Goal: Task Accomplishment & Management: Complete application form

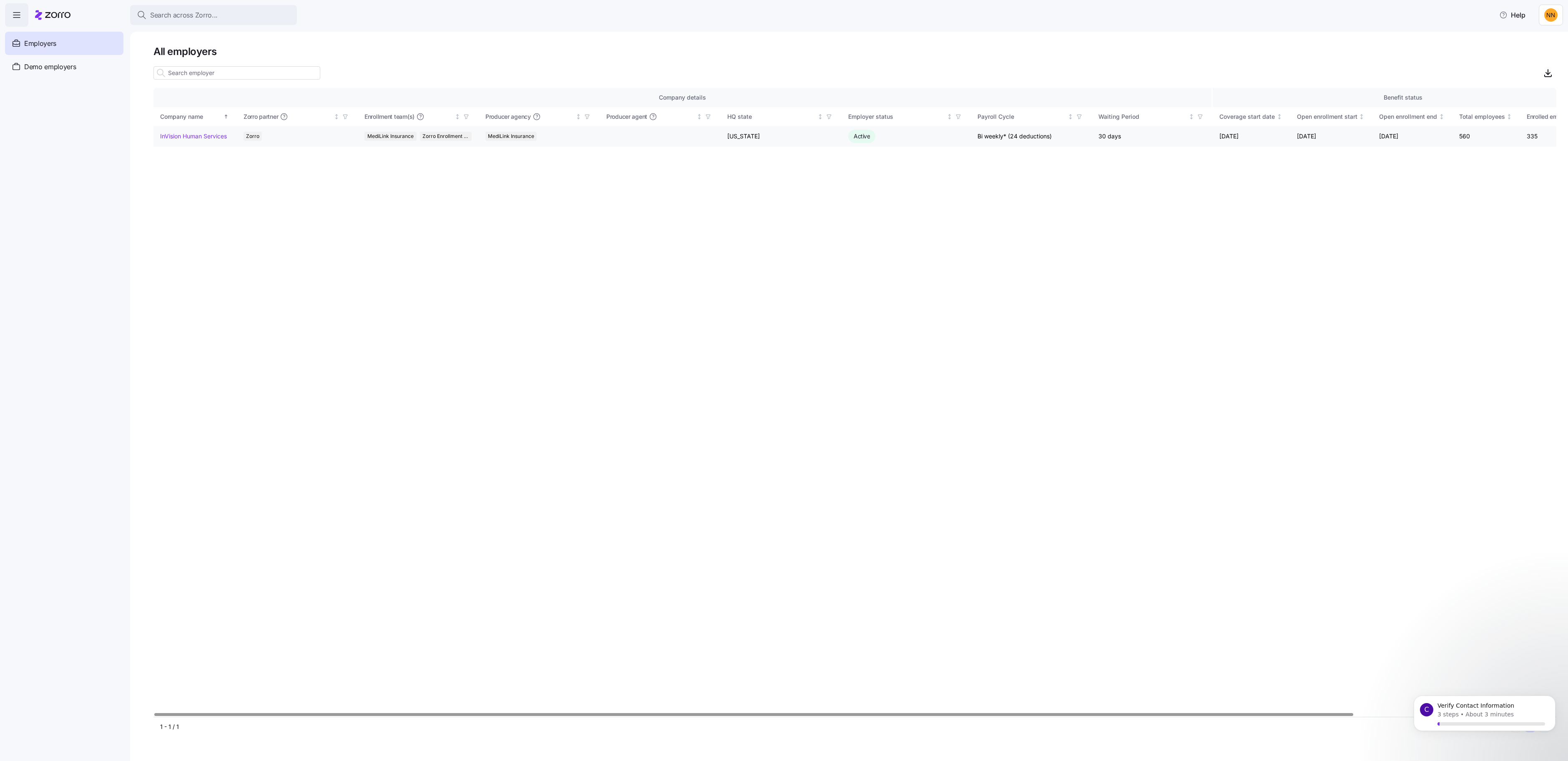
click at [217, 147] on td "InVision Human Services" at bounding box center [195, 137] width 83 height 20
click at [219, 141] on link "InVision Human Services" at bounding box center [193, 136] width 67 height 8
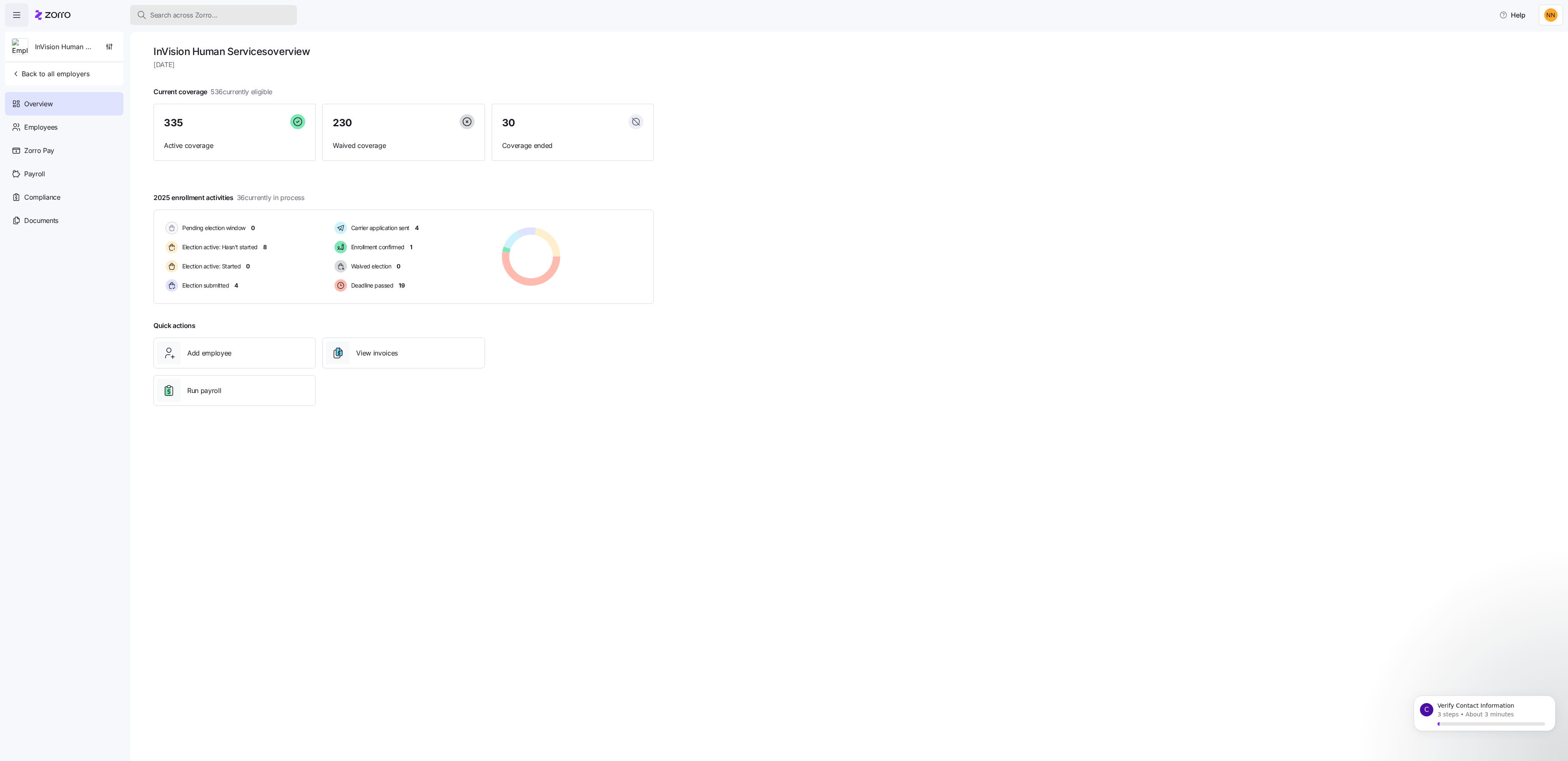
click at [217, 20] on span "Search across Zorro..." at bounding box center [184, 15] width 67 height 10
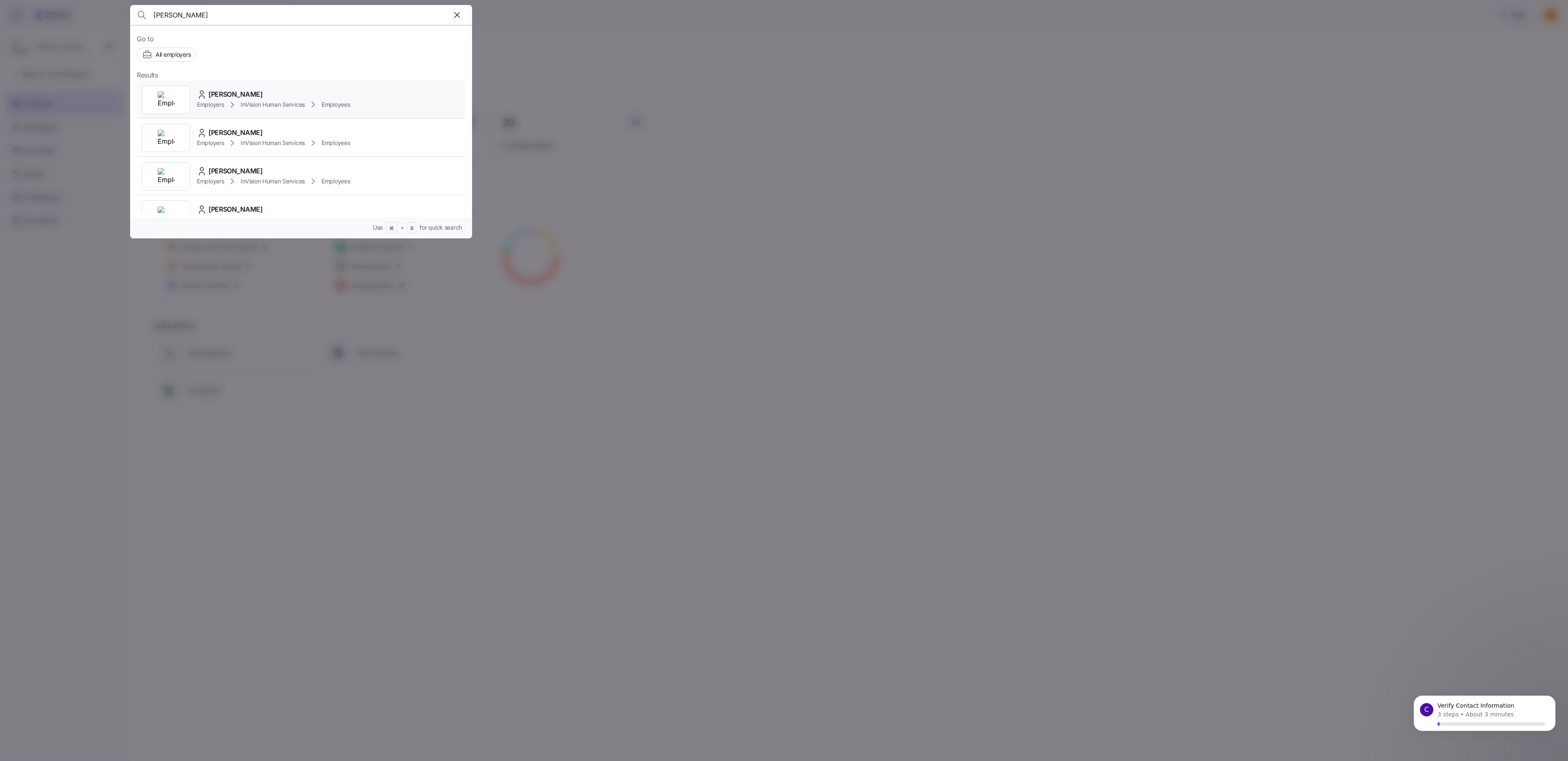
type input "[PERSON_NAME]"
click at [293, 106] on div "[PERSON_NAME] Employers InVision Human Services Employees" at bounding box center [301, 100] width 329 height 38
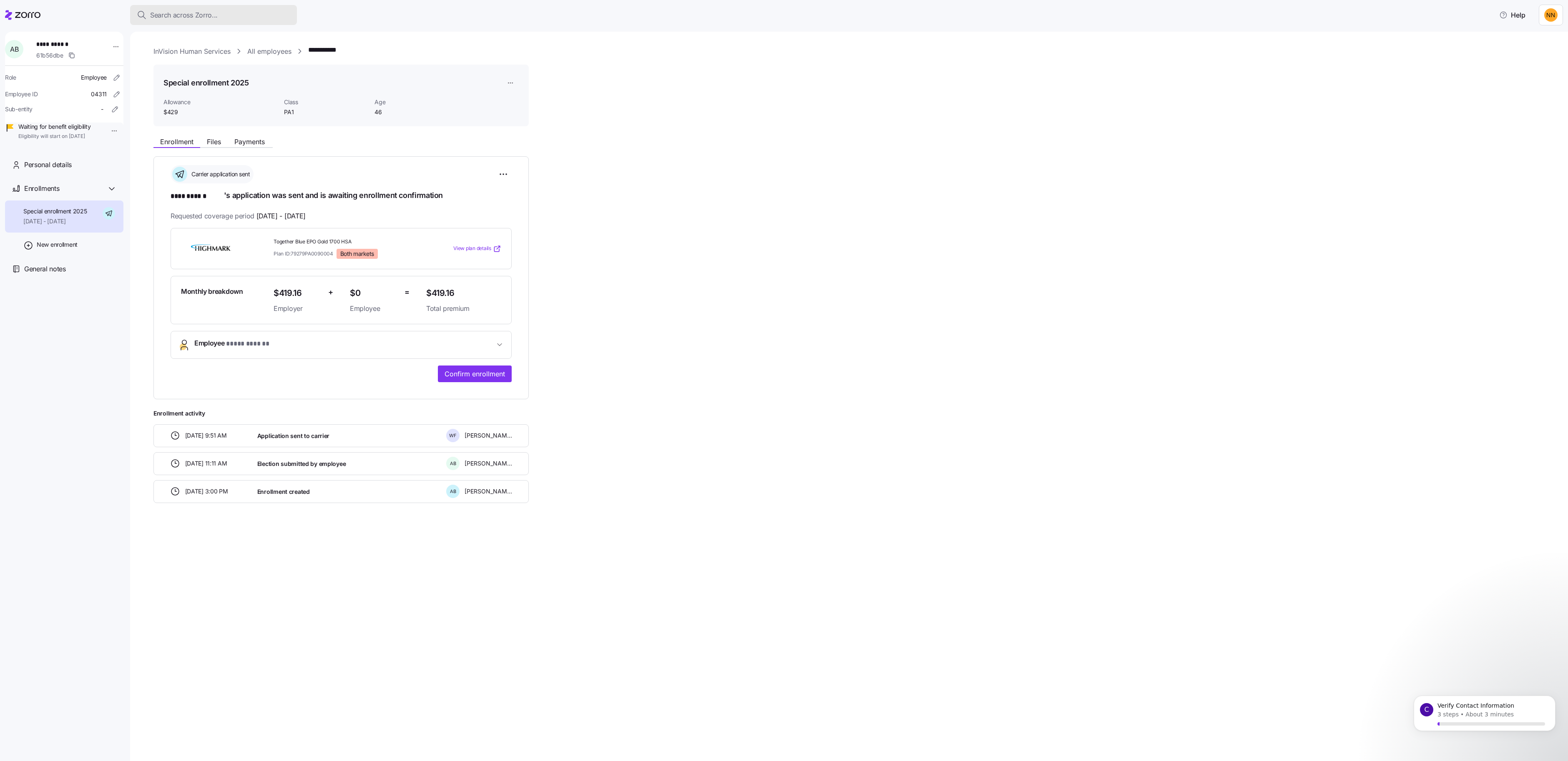
click at [217, 20] on span "Search across Zorro..." at bounding box center [184, 15] width 67 height 10
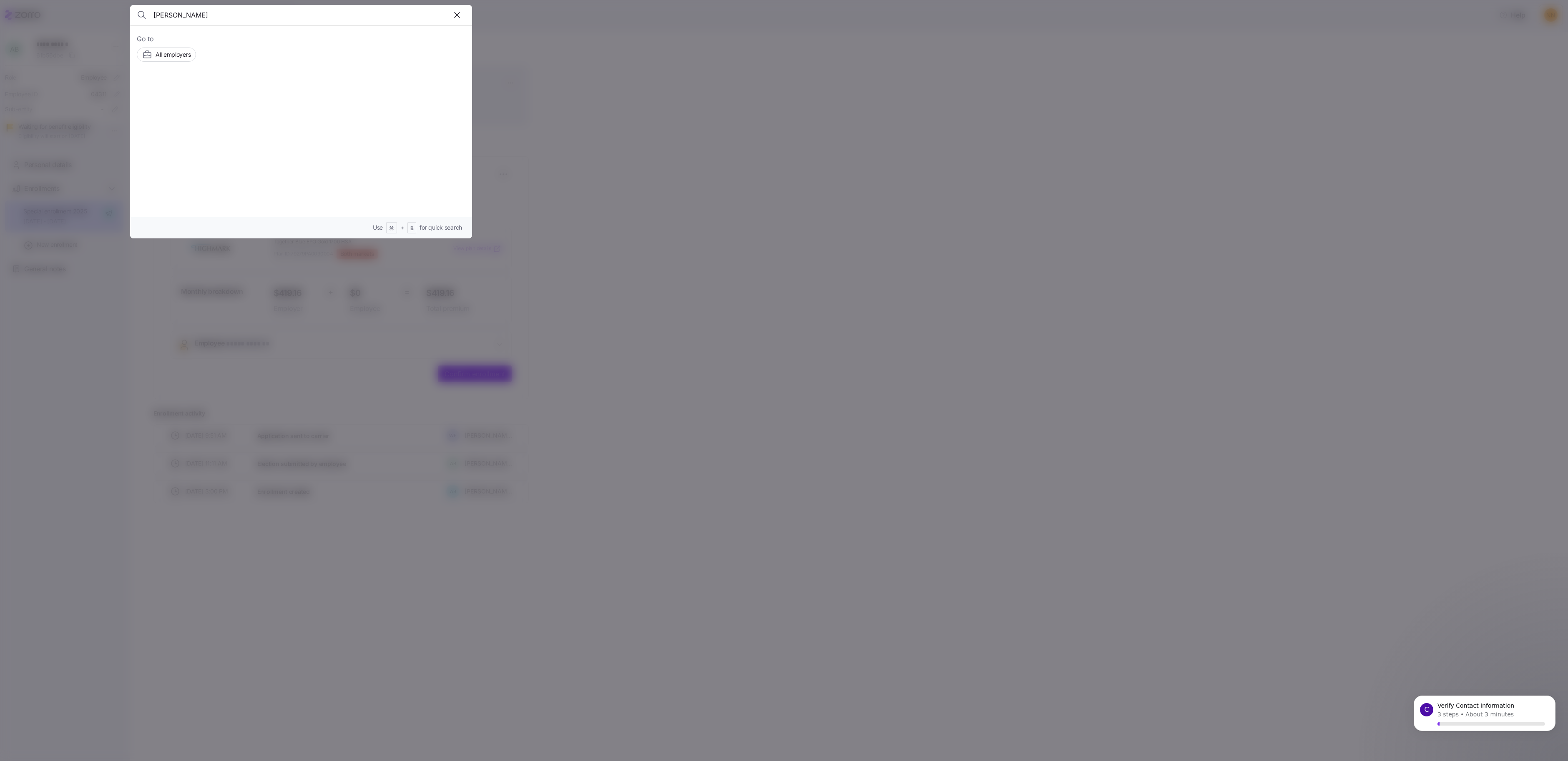
type input "[PERSON_NAME]"
click at [312, 108] on div "[PERSON_NAME] Employers InVision Human Services Employees" at bounding box center [301, 100] width 329 height 38
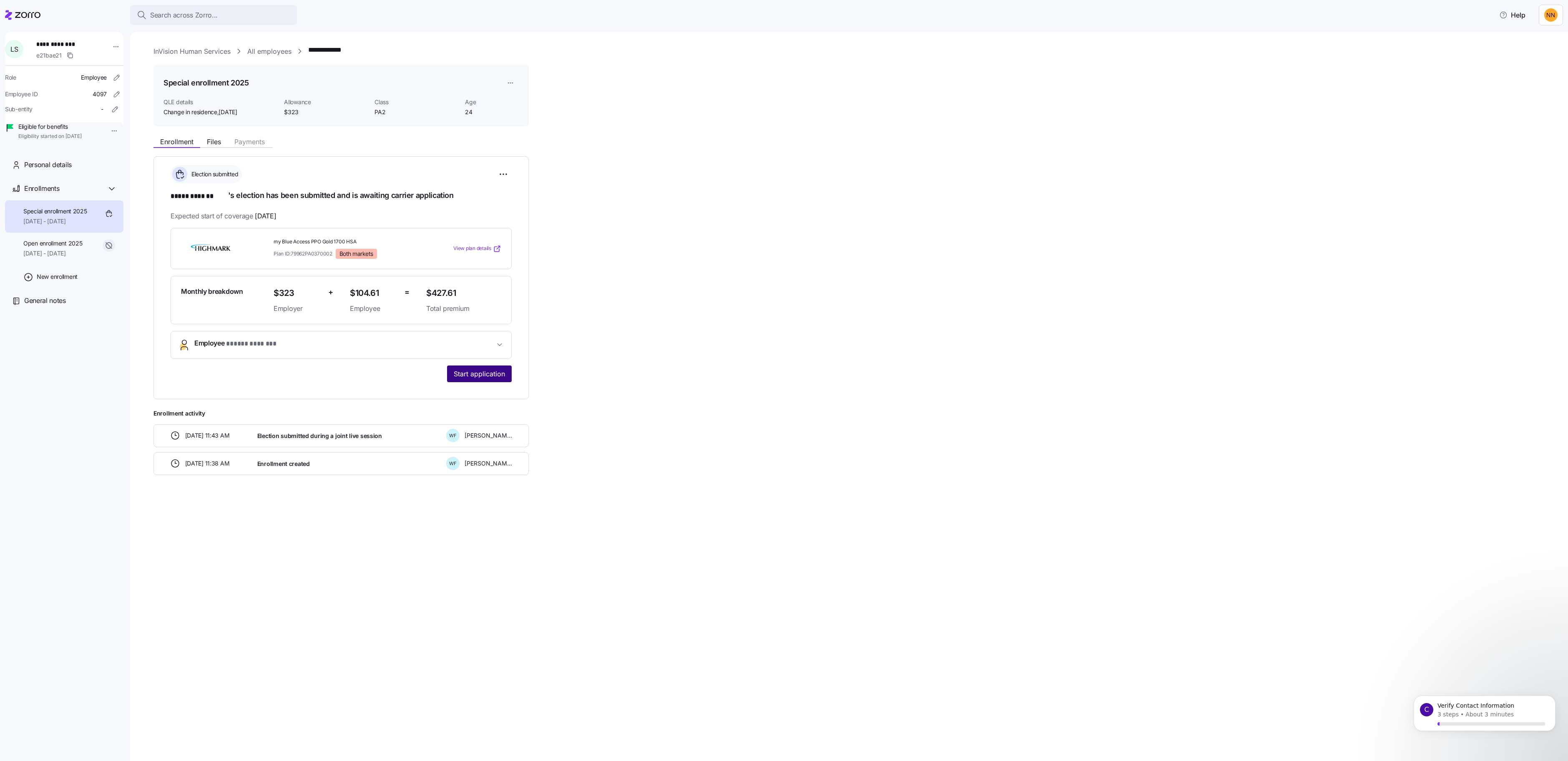
drag, startPoint x: 615, startPoint y: 464, endPoint x: 627, endPoint y: 469, distance: 13.0
click at [505, 379] on span "Start application" at bounding box center [479, 373] width 51 height 10
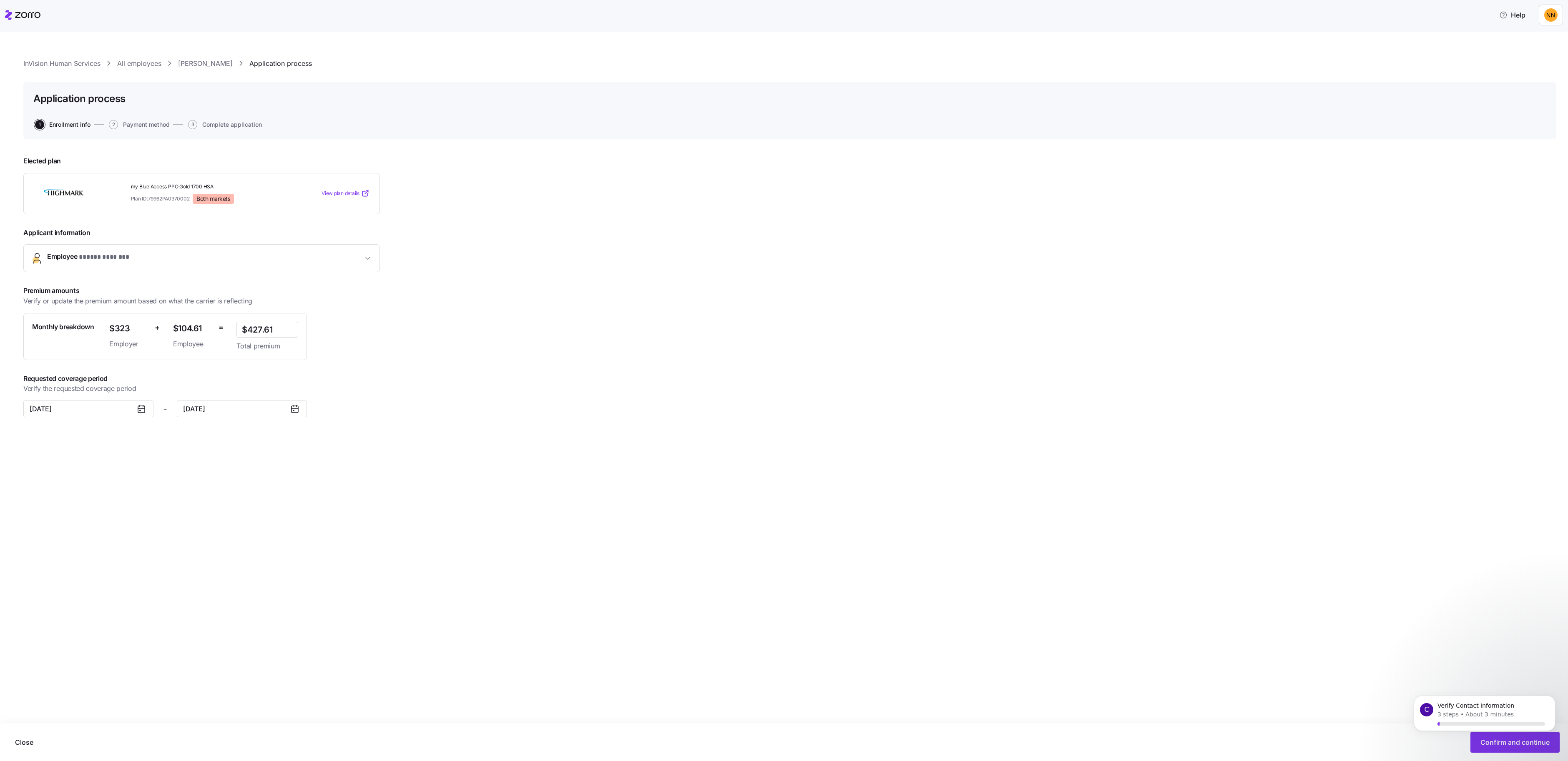
click at [1488, 741] on body "C Verify Contact Information 3 steps • About 3 minutes" at bounding box center [1485, 721] width 160 height 64
click at [1554, 698] on icon "Dismiss notification" at bounding box center [1553, 698] width 5 height 5
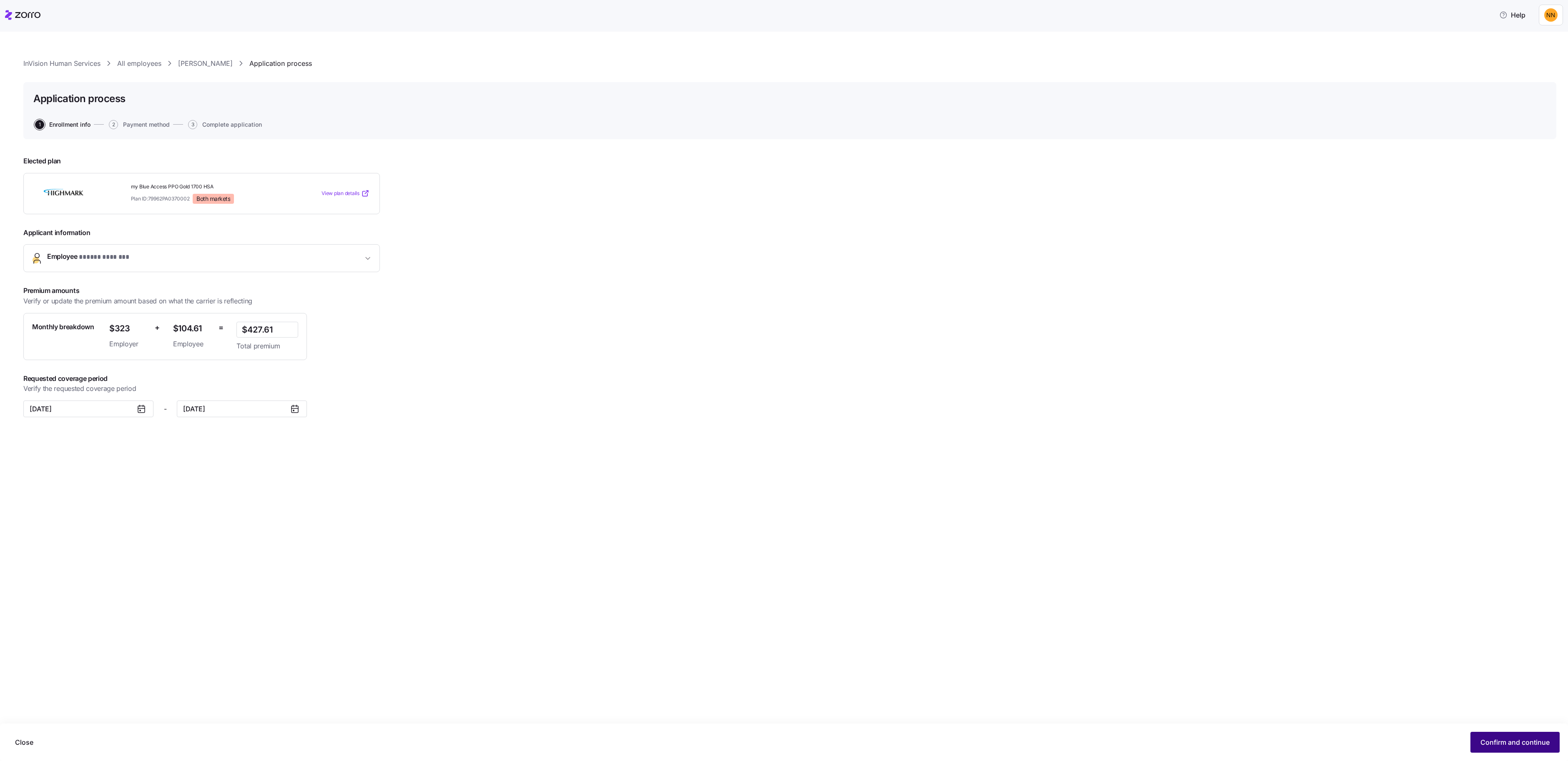
click at [1530, 737] on span "Confirm and continue" at bounding box center [1515, 742] width 69 height 10
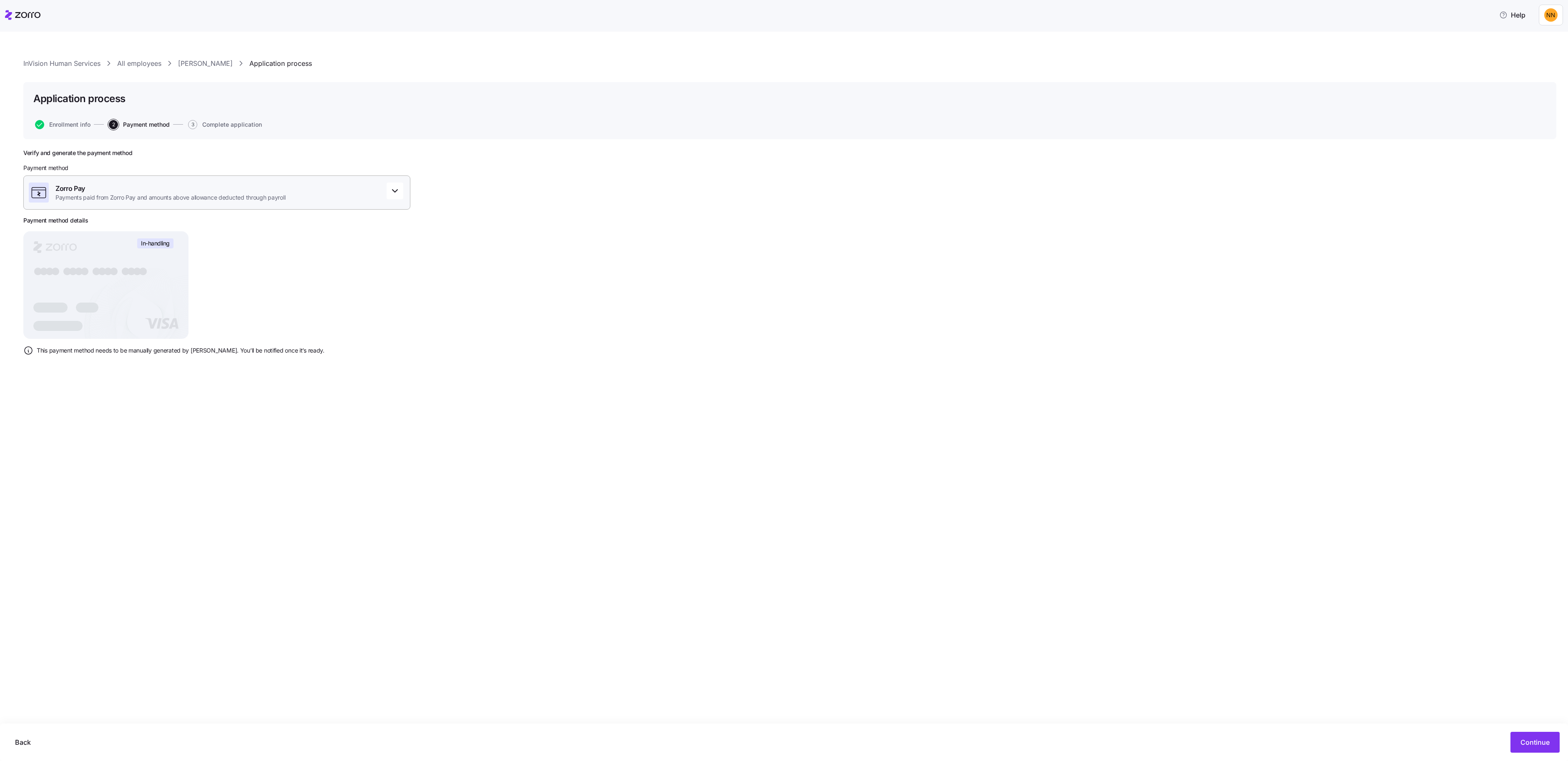
click at [249, 202] on span "Payments paid from Zorro Pay and amounts above allowance deducted through payro…" at bounding box center [170, 197] width 230 height 8
click at [223, 279] on div "Zorro Pay" at bounding box center [271, 277] width 469 height 13
click at [927, 482] on div "InVision Human Services All employees [PERSON_NAME] Application process Applica…" at bounding box center [784, 396] width 1568 height 729
click at [1495, 732] on div "Back Continue" at bounding box center [784, 742] width 1551 height 21
click at [1520, 737] on span "Continue" at bounding box center [1534, 742] width 29 height 10
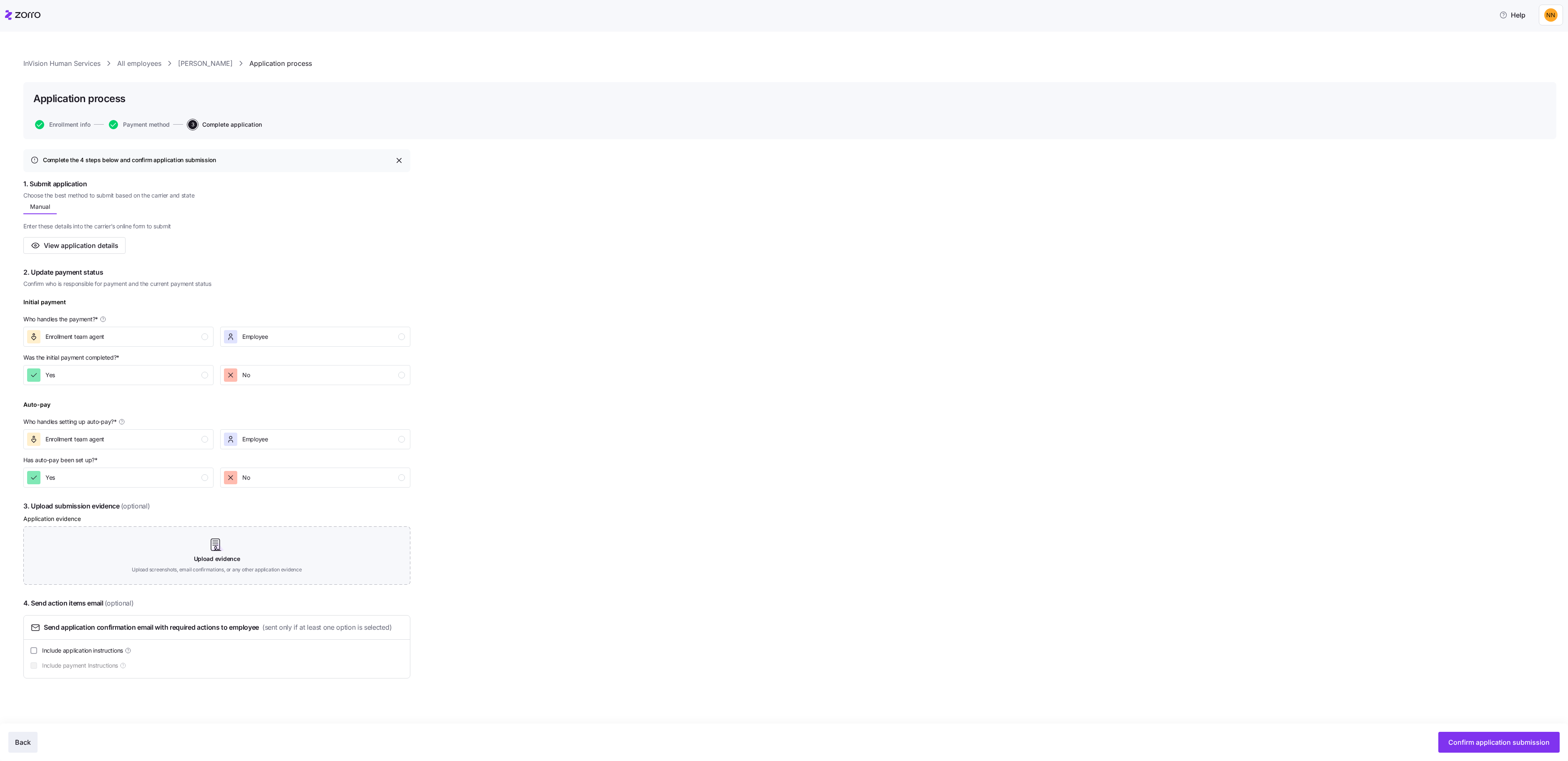
click at [37, 732] on button "Back" at bounding box center [22, 742] width 29 height 21
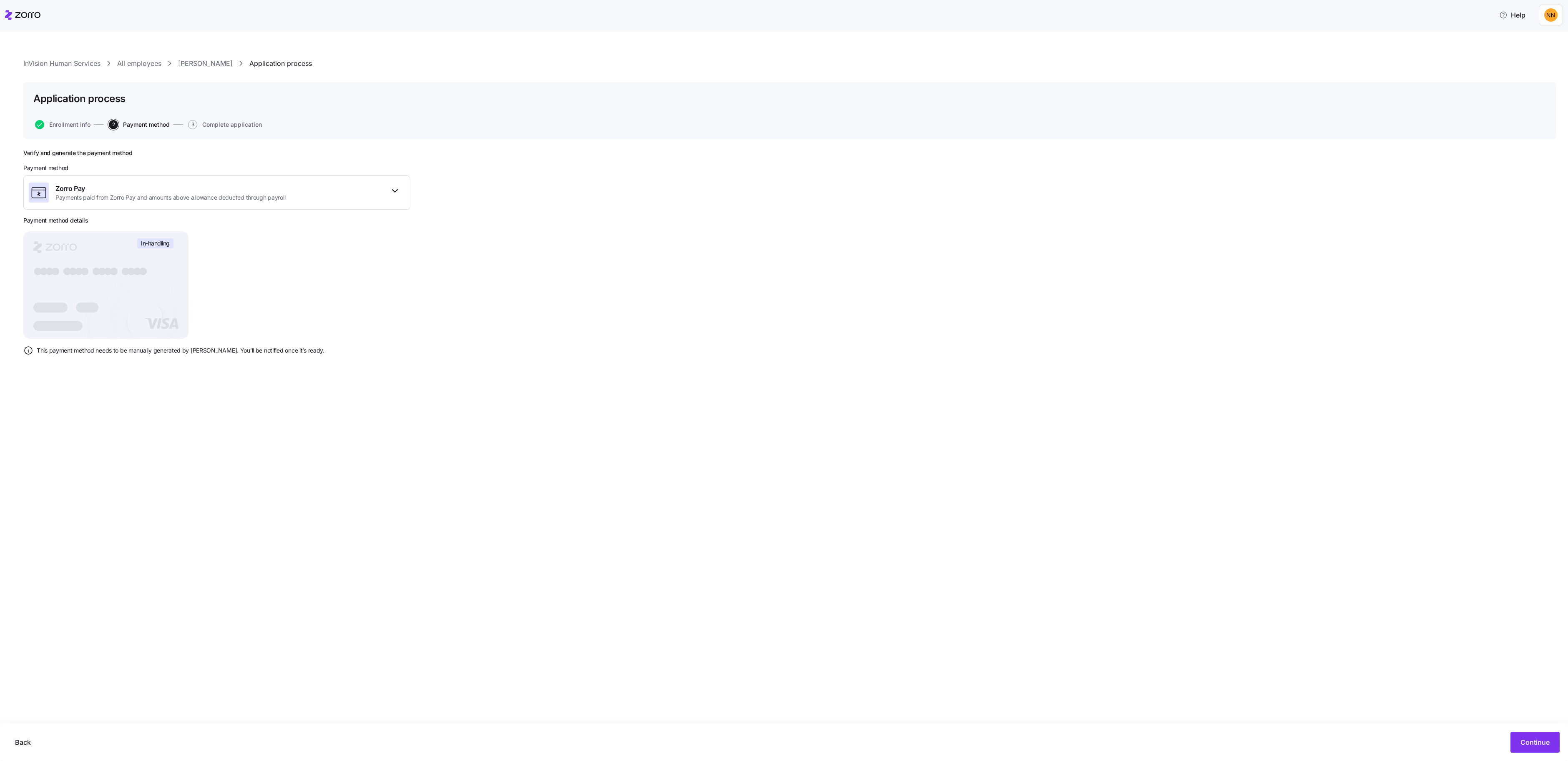
click at [96, 339] on rect at bounding box center [106, 285] width 165 height 108
drag, startPoint x: 114, startPoint y: 268, endPoint x: 123, endPoint y: 261, distance: 11.4
click at [114, 268] on div "Verify and generate the payment method Payment method Zorro Pay Payments paid f…" at bounding box center [217, 256] width 387 height 213
click at [127, 210] on div "Zorro Pay Payments paid from Zorro Pay and amounts above allowance deducted thr…" at bounding box center [217, 192] width 387 height 34
click at [67, 298] on div "Combined" at bounding box center [271, 291] width 469 height 13
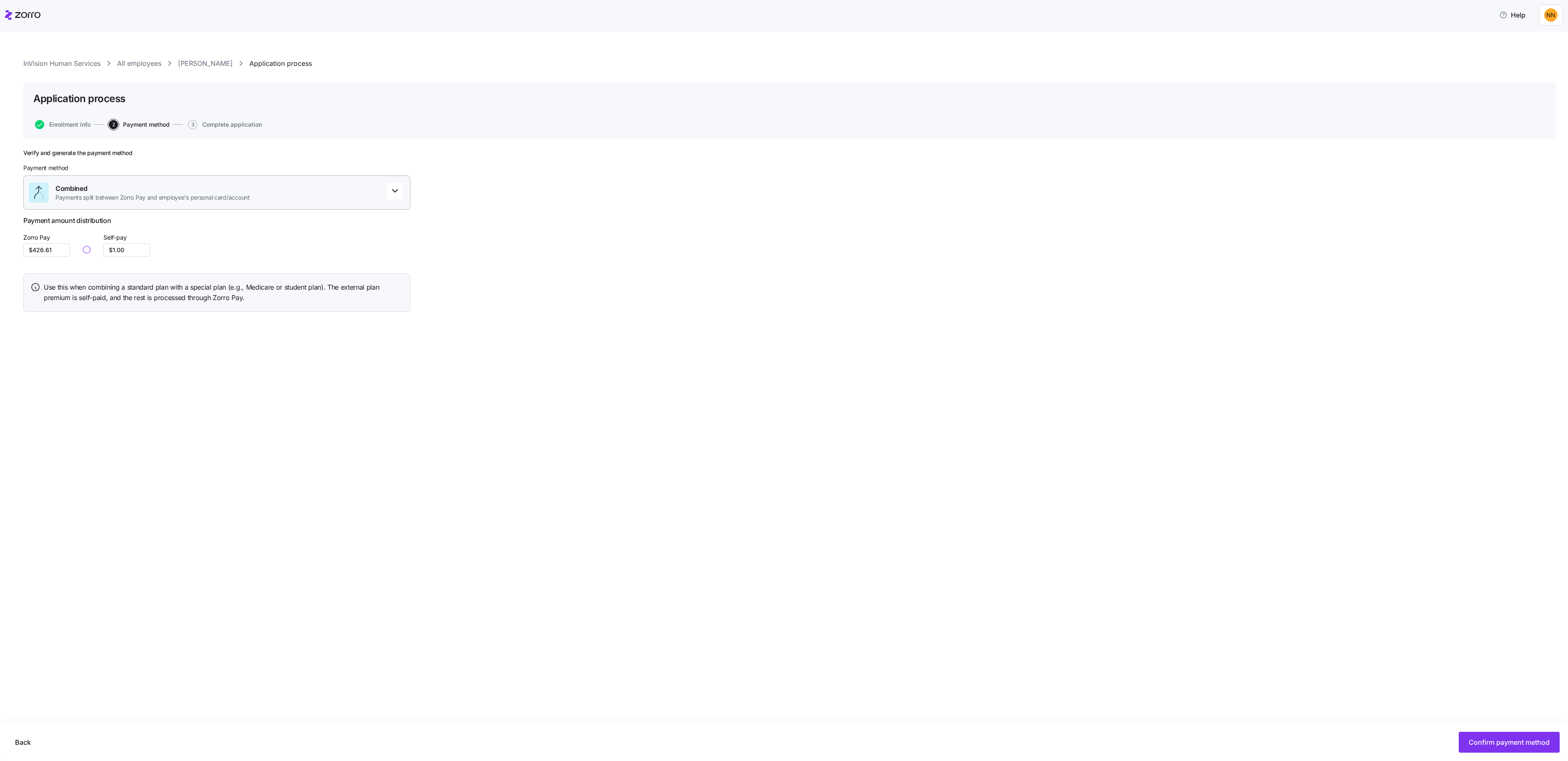
click at [76, 202] on span "Payments split between Zorro Pay and employee's personal card/account" at bounding box center [152, 197] width 195 height 8
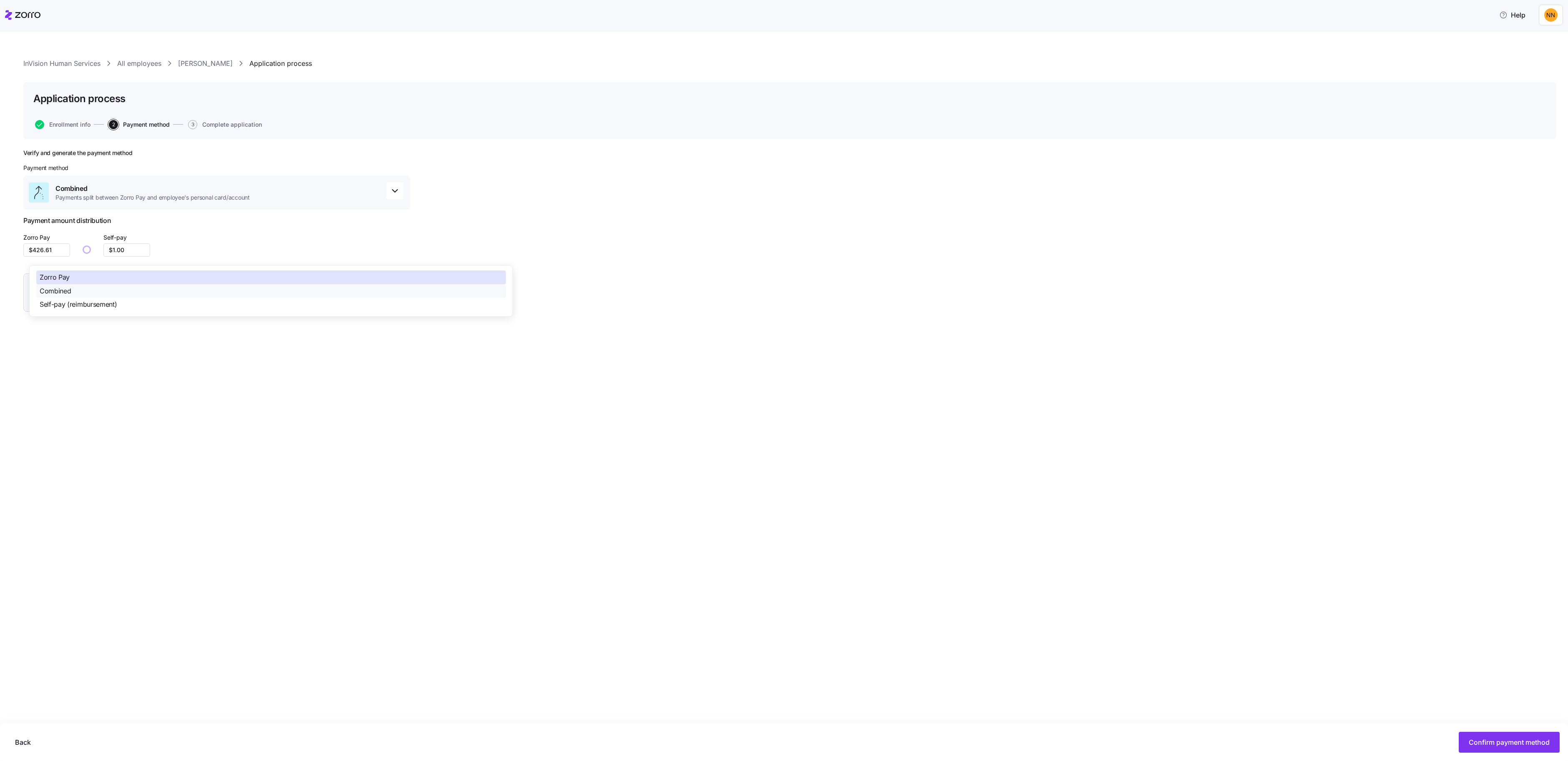
click at [69, 275] on span "Zorro Pay" at bounding box center [55, 277] width 30 height 10
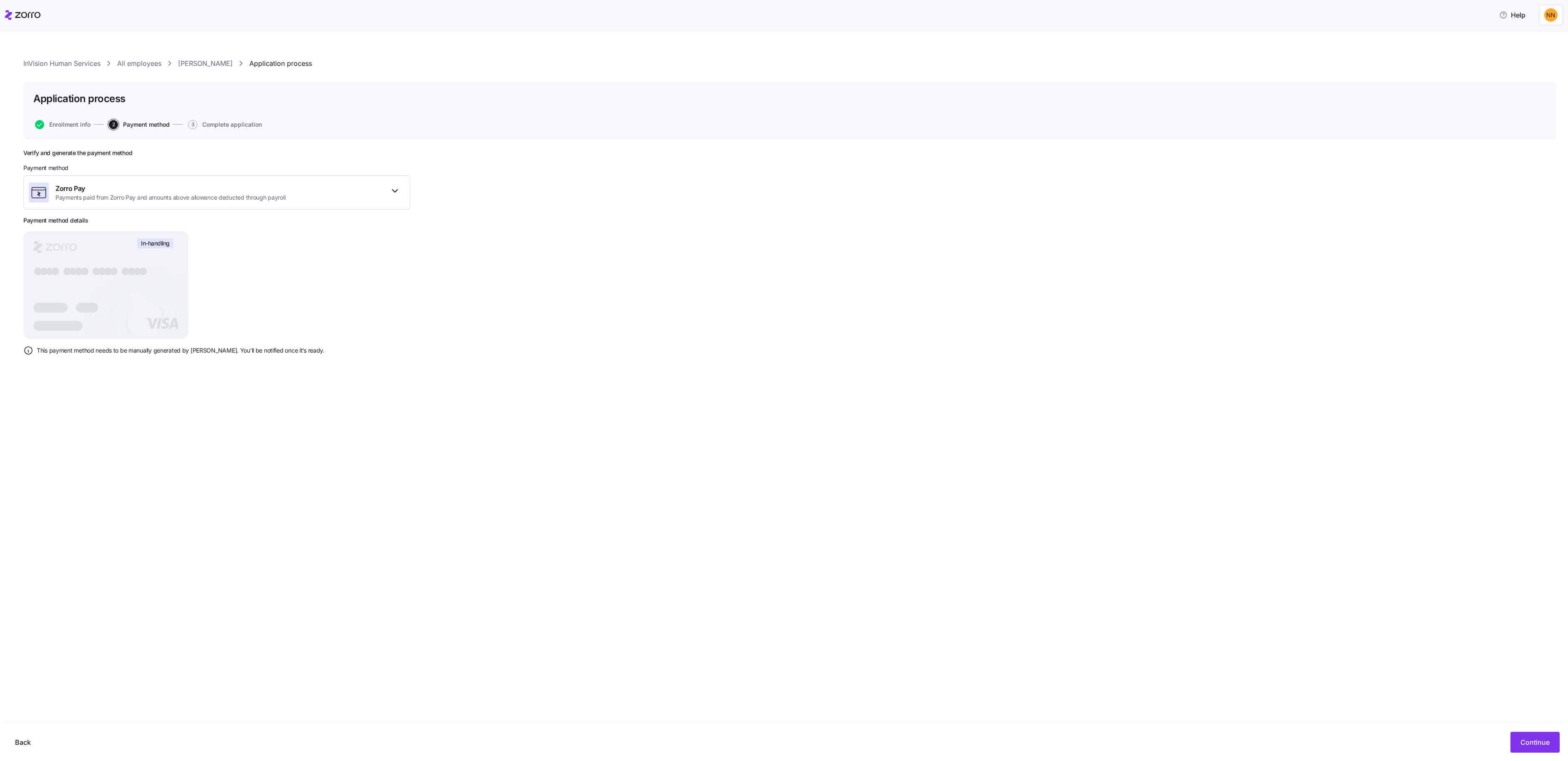
click at [77, 339] on rect at bounding box center [106, 285] width 165 height 108
click at [1520, 737] on span "Continue" at bounding box center [1534, 742] width 29 height 10
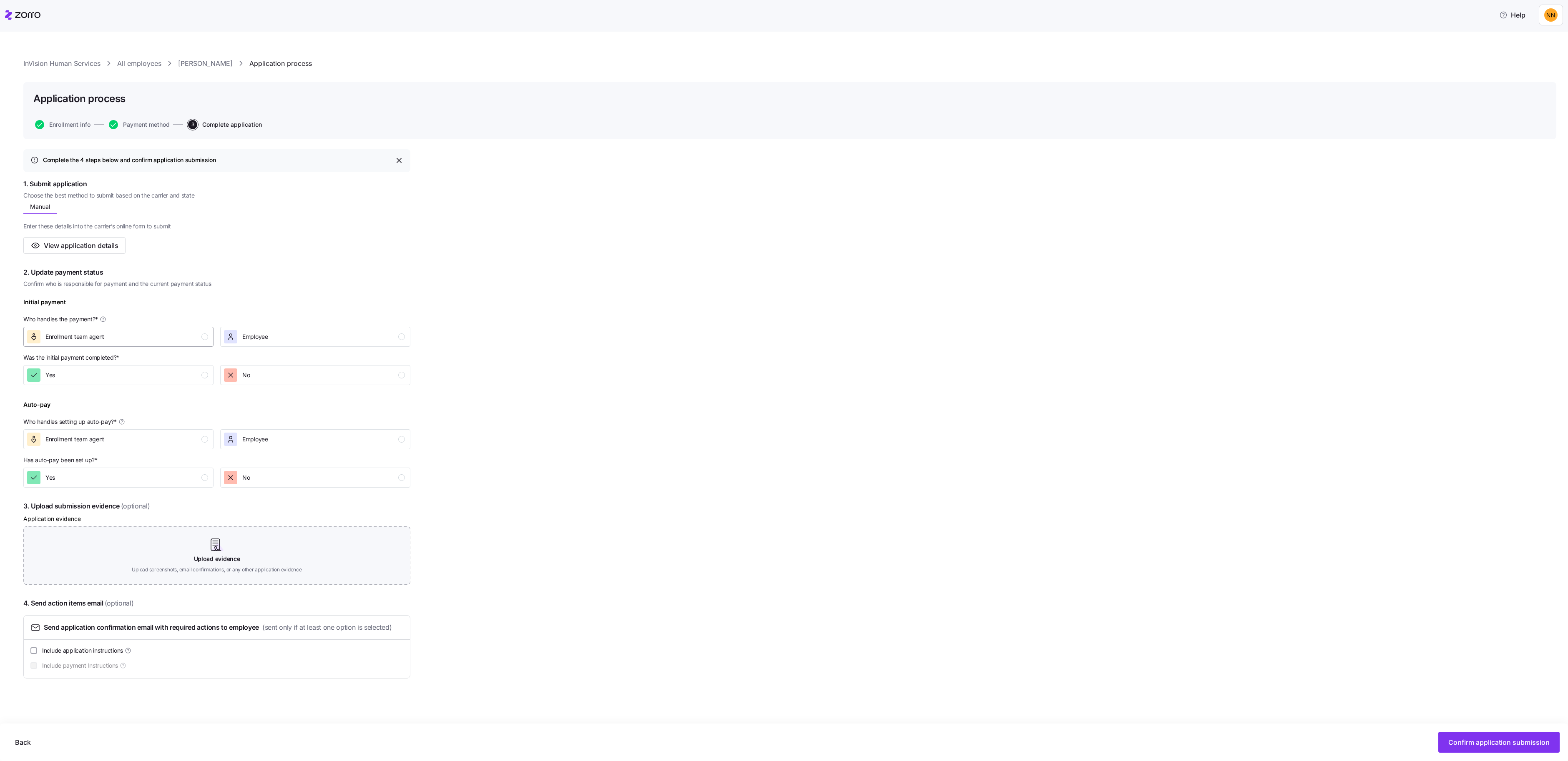
click at [208, 343] on div "Enrollment team agent" at bounding box center [117, 337] width 181 height 13
click at [208, 382] on div "Yes" at bounding box center [117, 375] width 181 height 13
click at [364, 382] on div "No" at bounding box center [314, 375] width 181 height 13
click at [213, 449] on button "Enrollment team agent" at bounding box center [118, 439] width 190 height 20
click at [235, 482] on icon "button" at bounding box center [230, 478] width 8 height 8
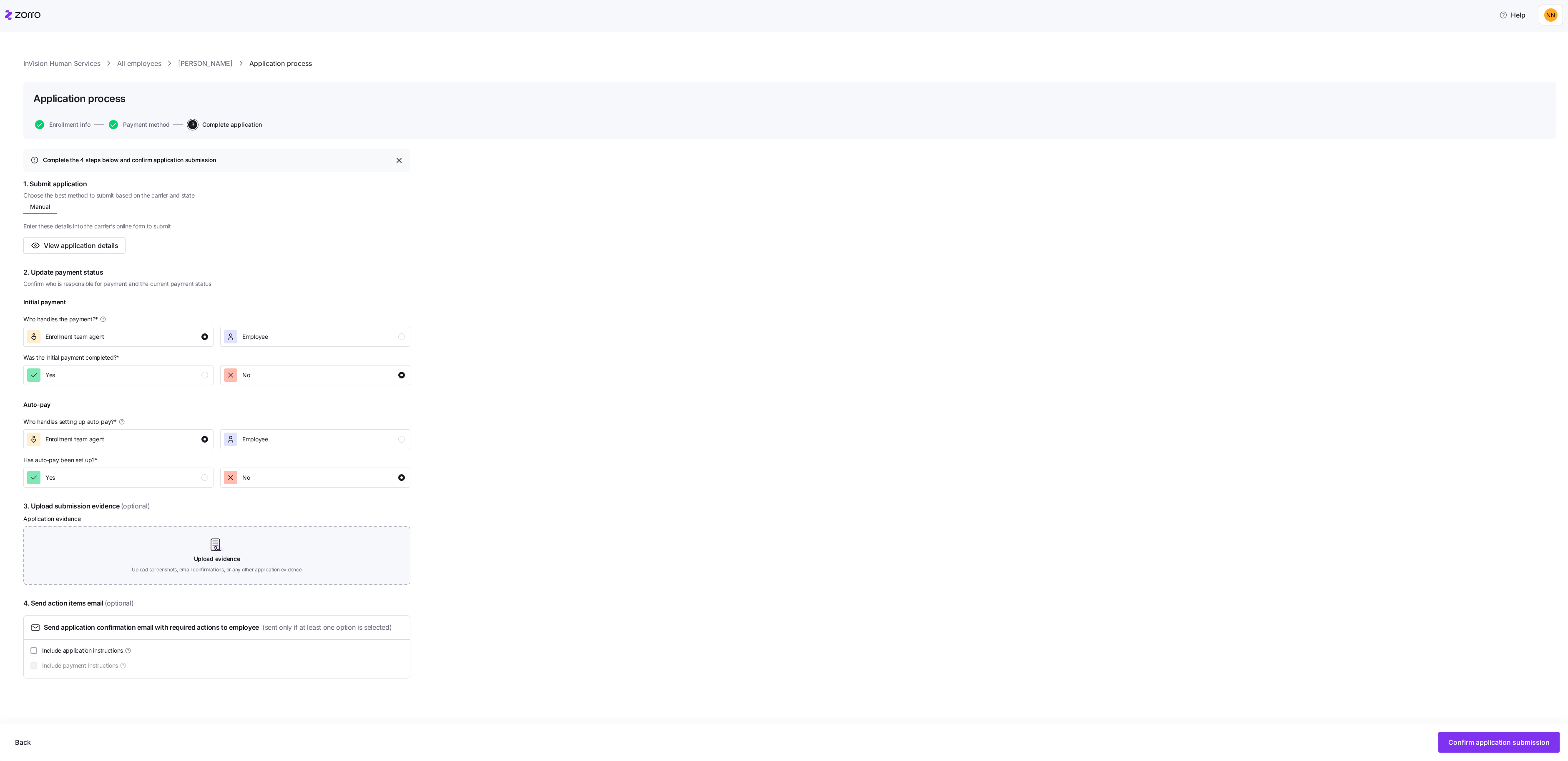
scroll to position [152, 0]
click at [1448, 739] on span "Confirm application submission" at bounding box center [1499, 742] width 101 height 10
